Goal: Navigation & Orientation: Go to known website

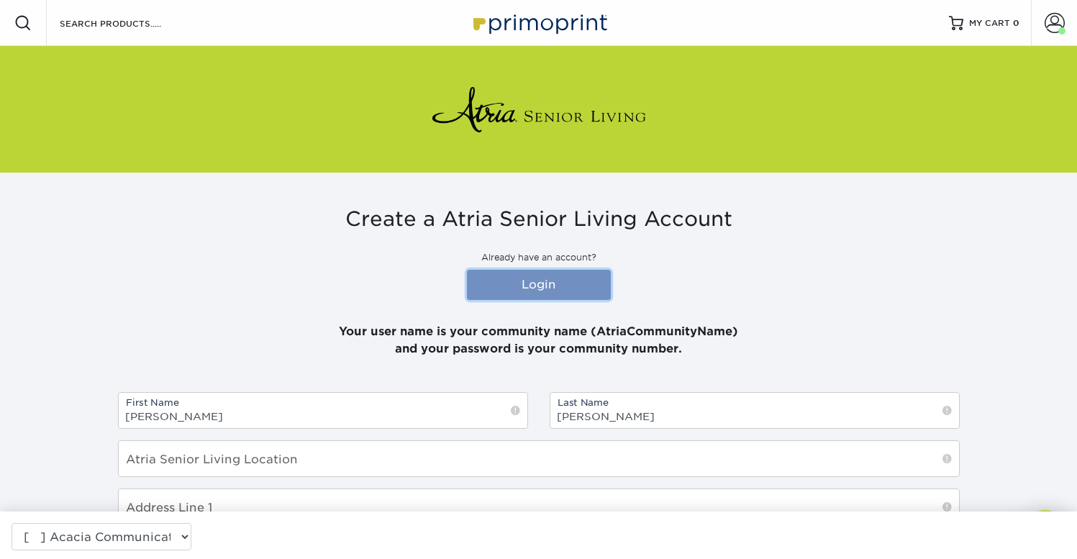
click at [531, 288] on link "Login" at bounding box center [539, 285] width 144 height 30
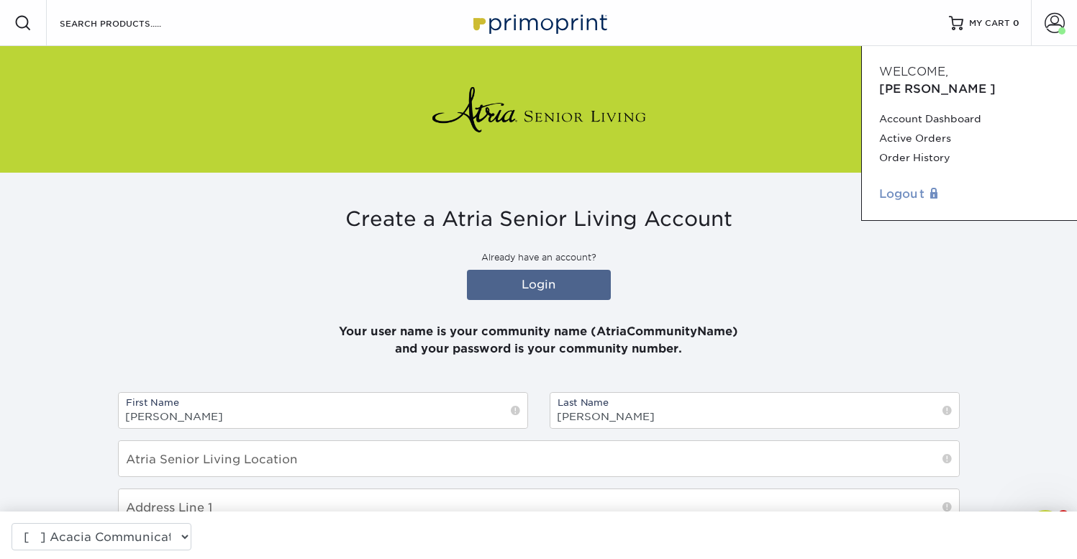
click at [900, 186] on link "Logout" at bounding box center [969, 194] width 181 height 17
